Goal: Check status

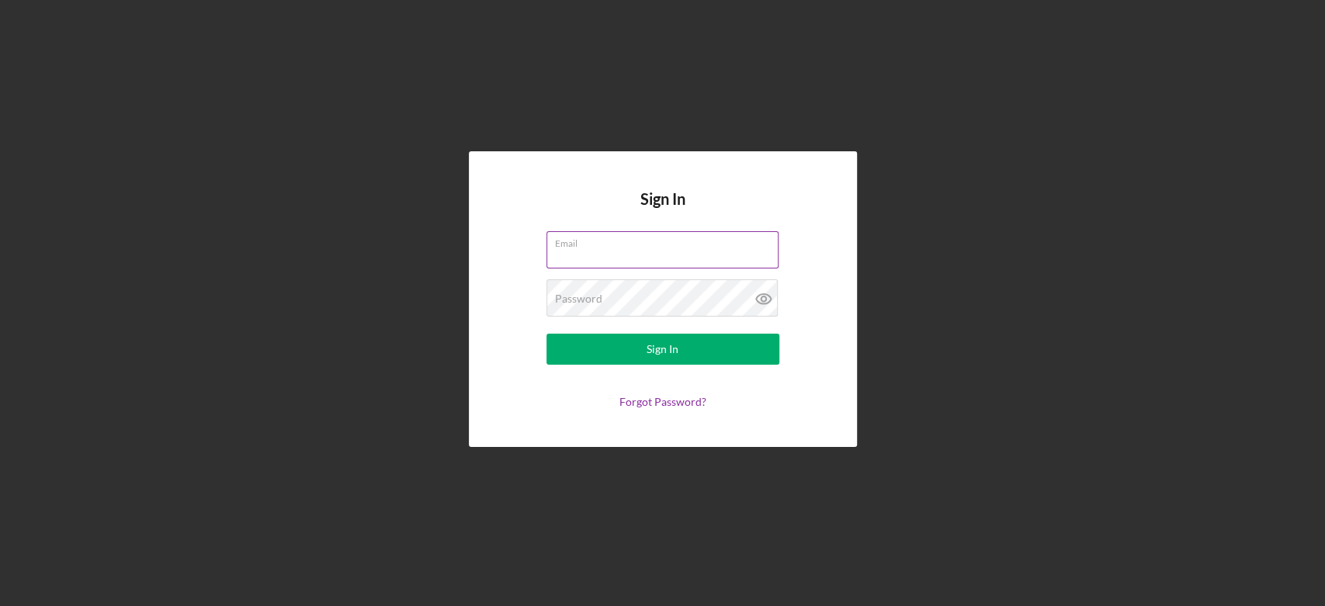
click at [637, 246] on div "Email" at bounding box center [663, 250] width 233 height 39
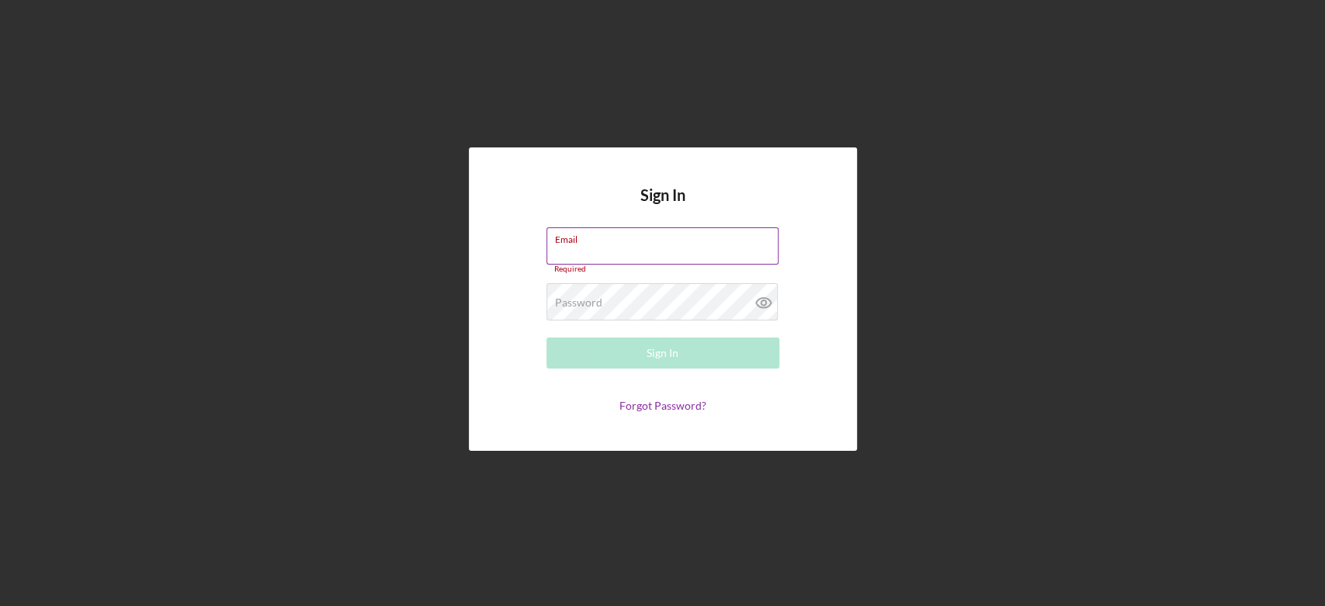
click at [637, 246] on input "Email" at bounding box center [663, 245] width 232 height 37
type input "[EMAIL_ADDRESS][DOMAIN_NAME]"
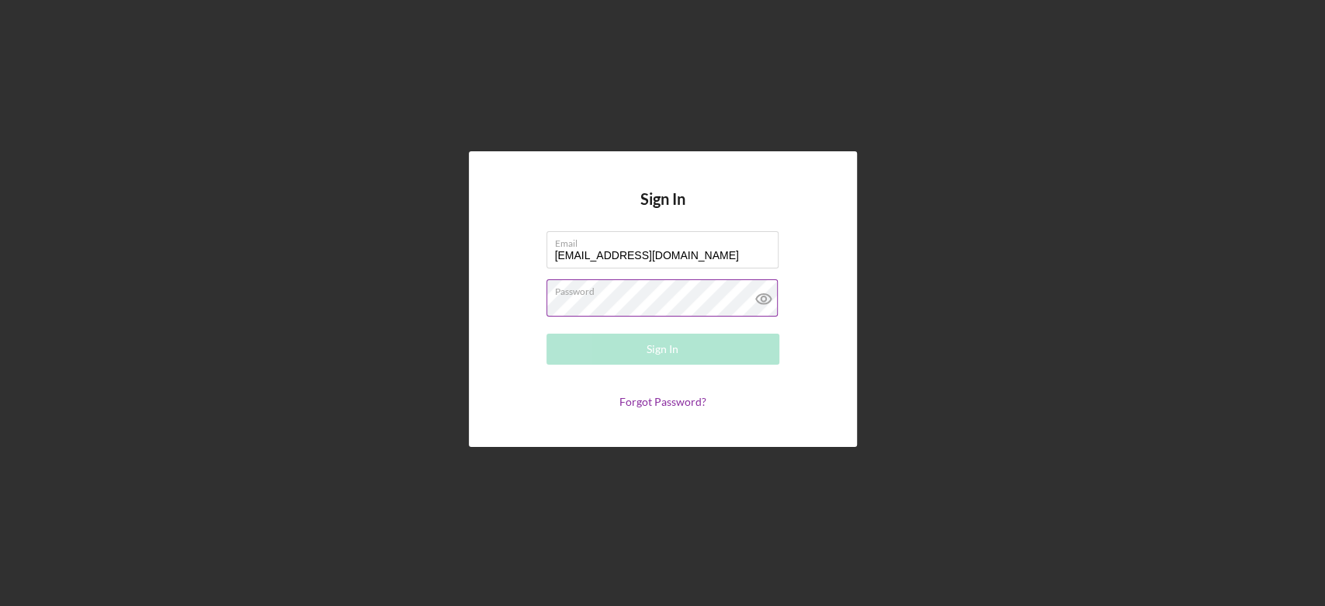
click at [664, 297] on div "Password Required" at bounding box center [663, 298] width 233 height 39
click at [547, 334] on button "Sign In" at bounding box center [663, 349] width 233 height 31
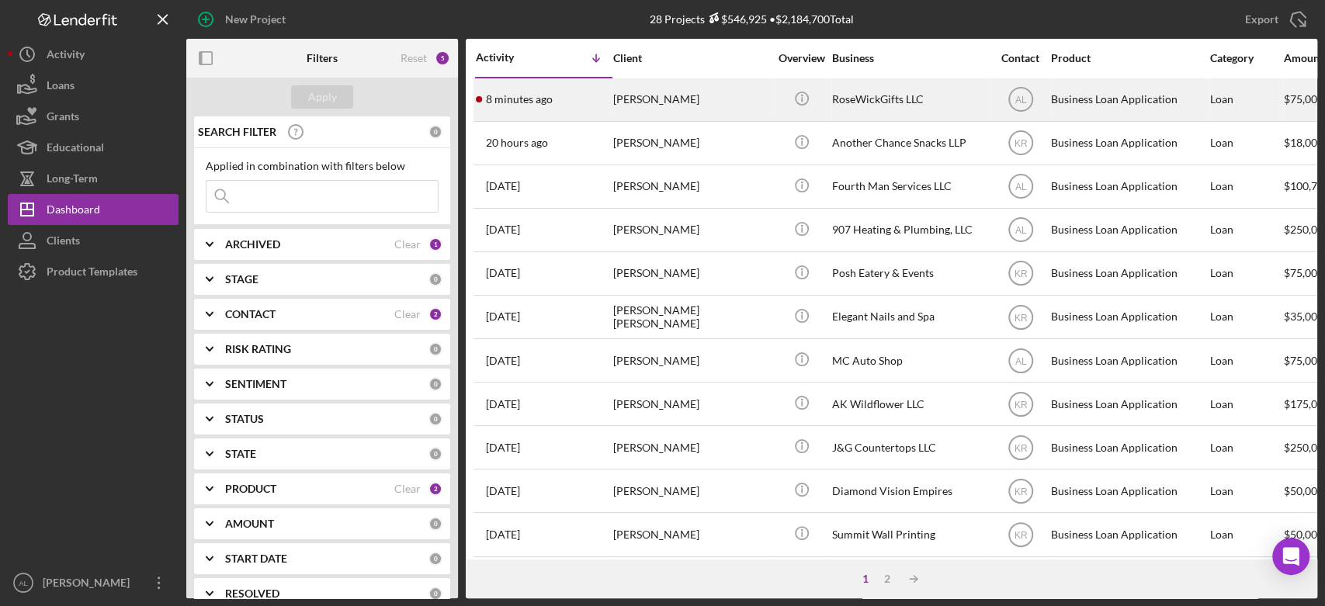
click at [703, 99] on div "[PERSON_NAME]" at bounding box center [690, 99] width 155 height 41
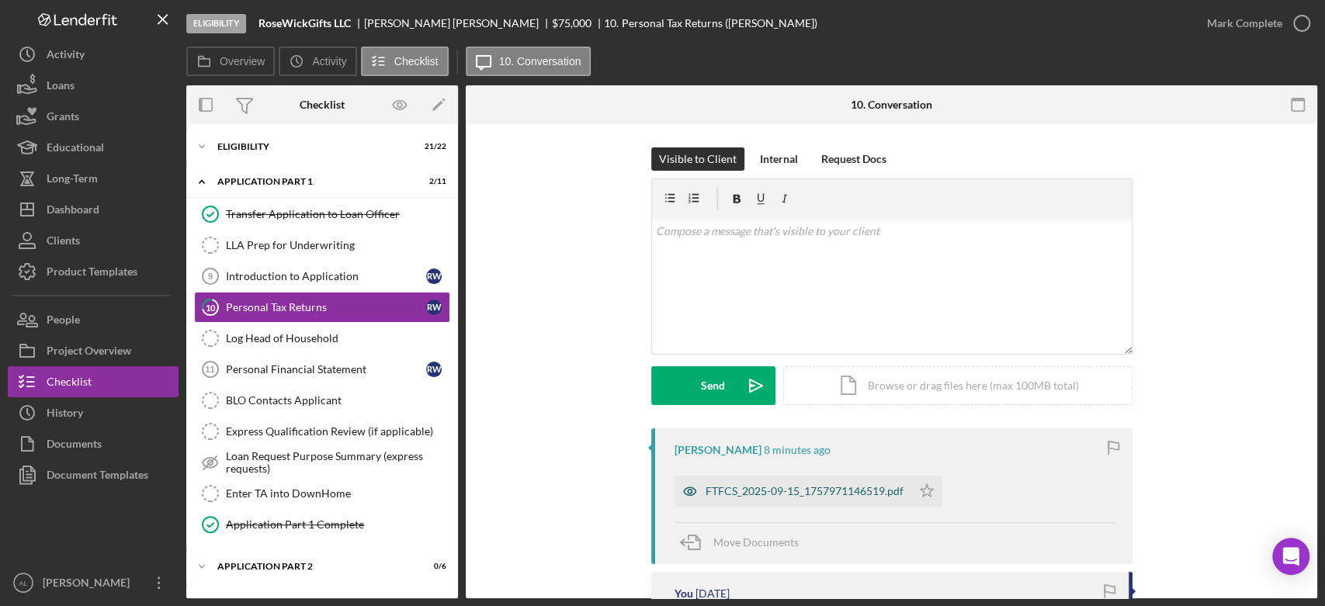
click at [779, 493] on div "FTFCS_2025-09-15_1757971146519.pdf" at bounding box center [805, 491] width 198 height 12
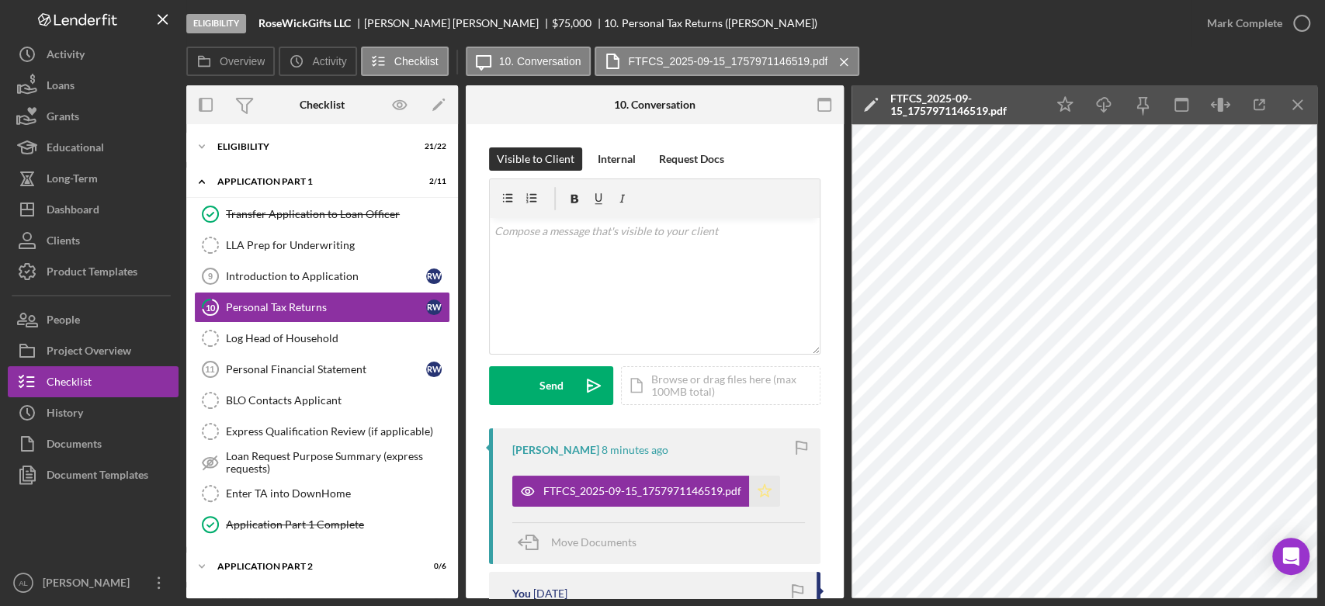
click at [779, 489] on icon "Icon/Star" at bounding box center [764, 491] width 31 height 31
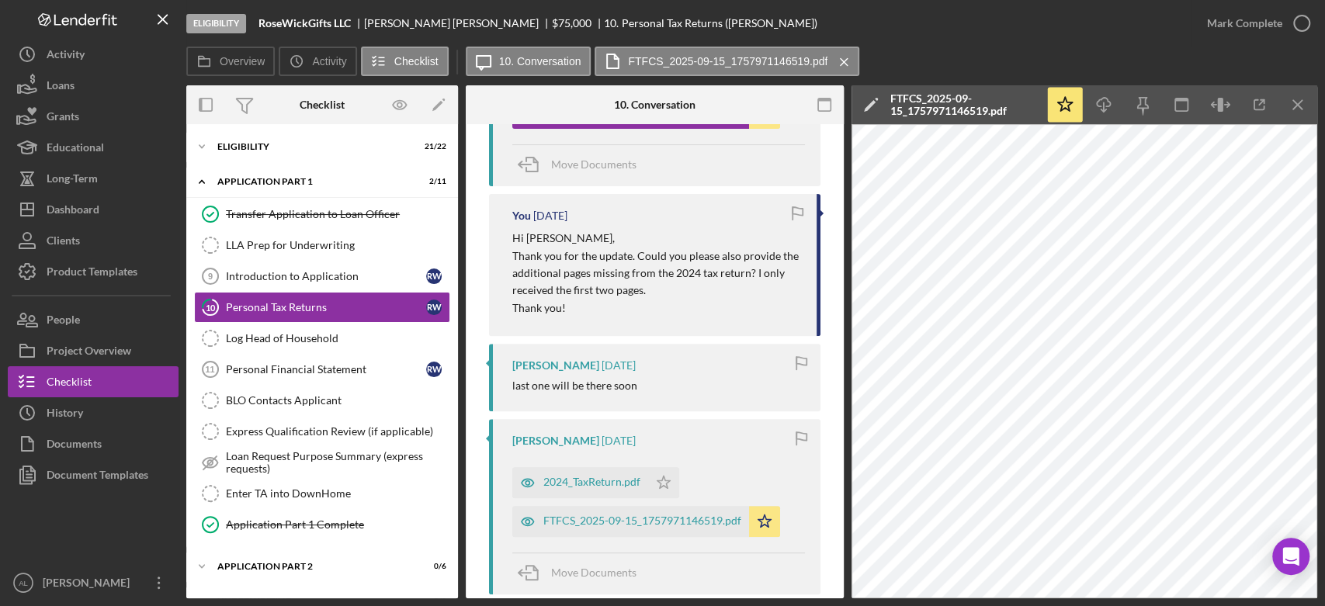
scroll to position [377, 0]
